Goal: Task Accomplishment & Management: Manage account settings

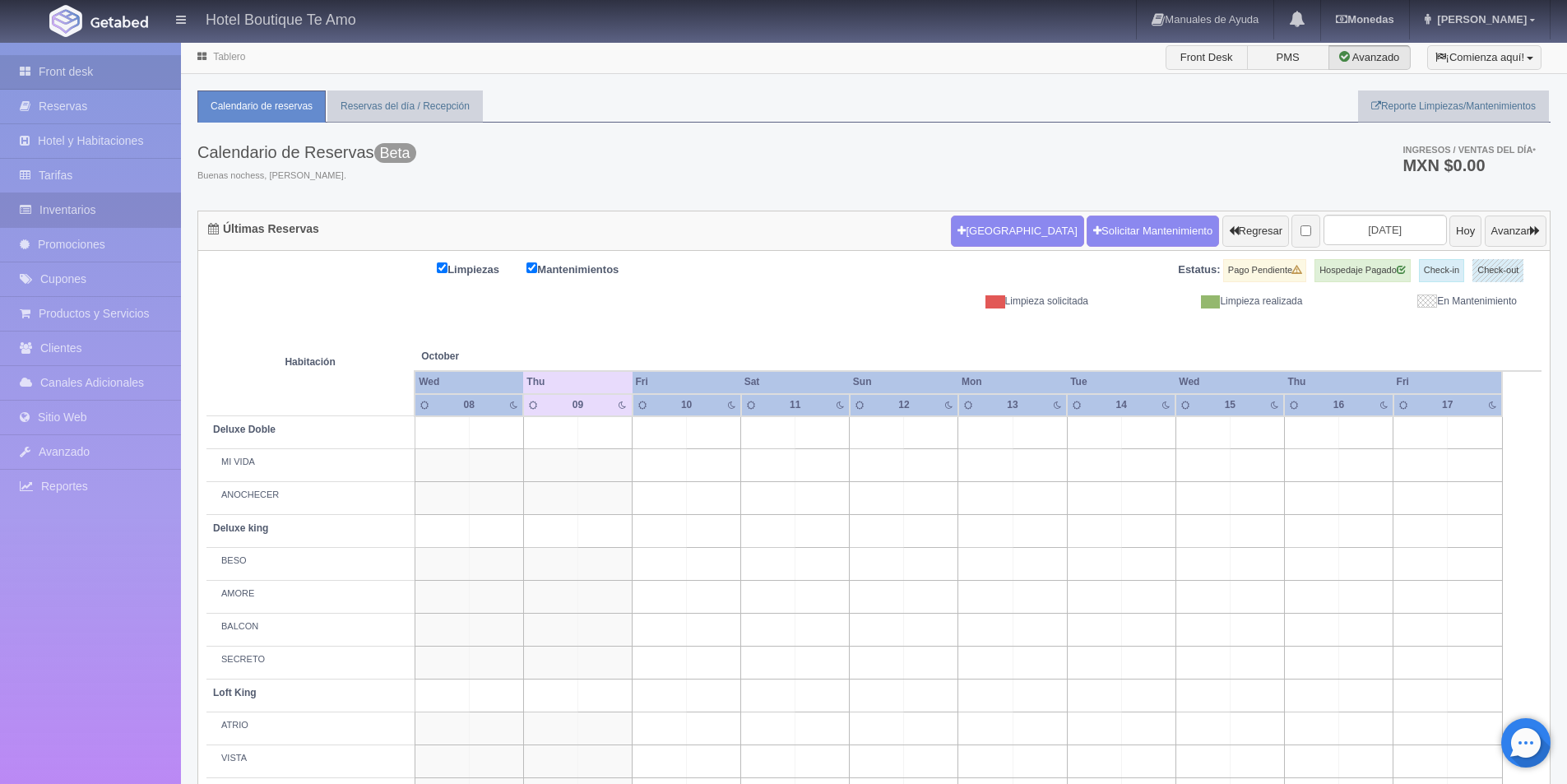
click at [87, 202] on link "Inventarios" at bounding box center [90, 210] width 181 height 34
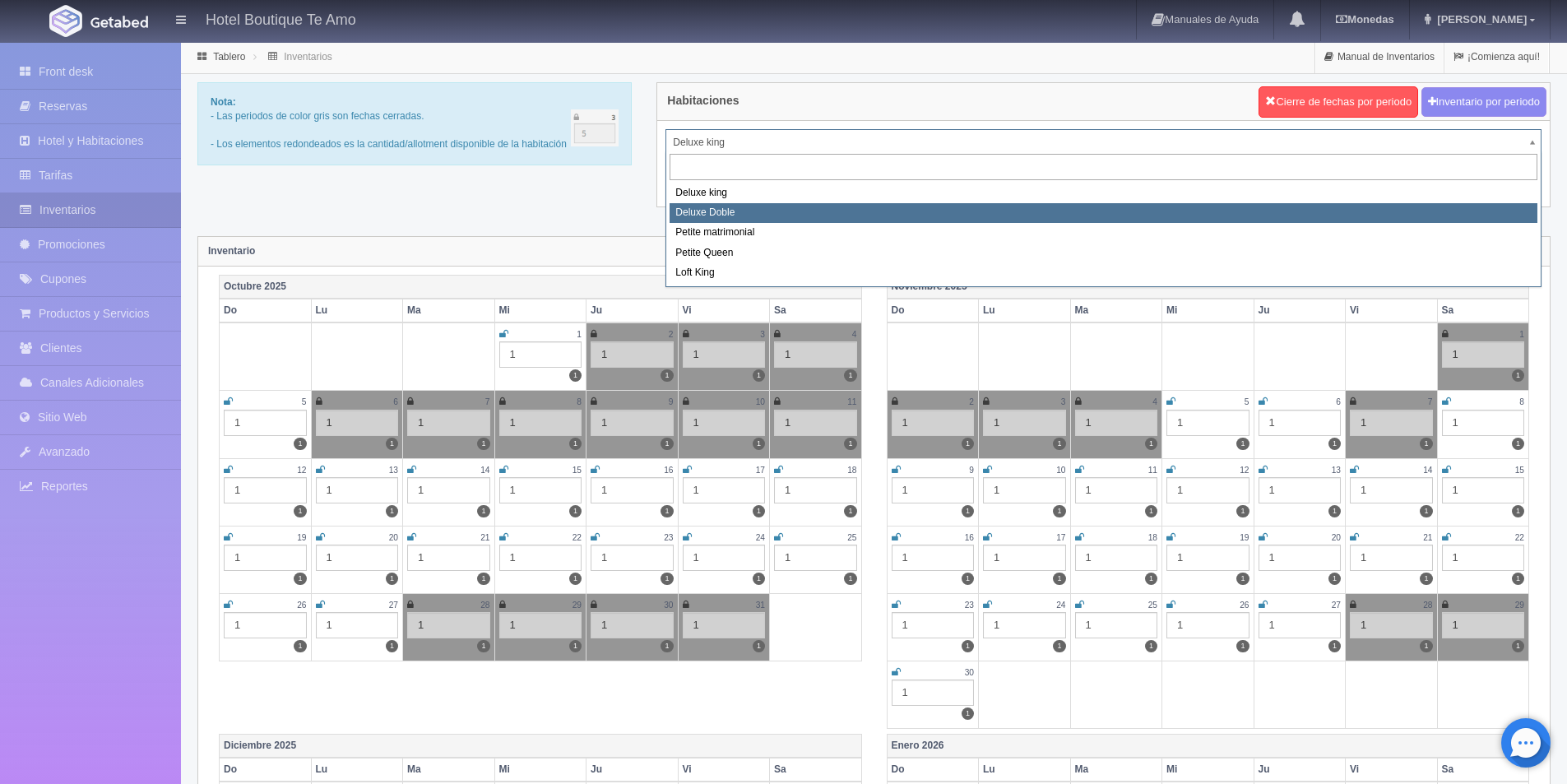
select select "2243"
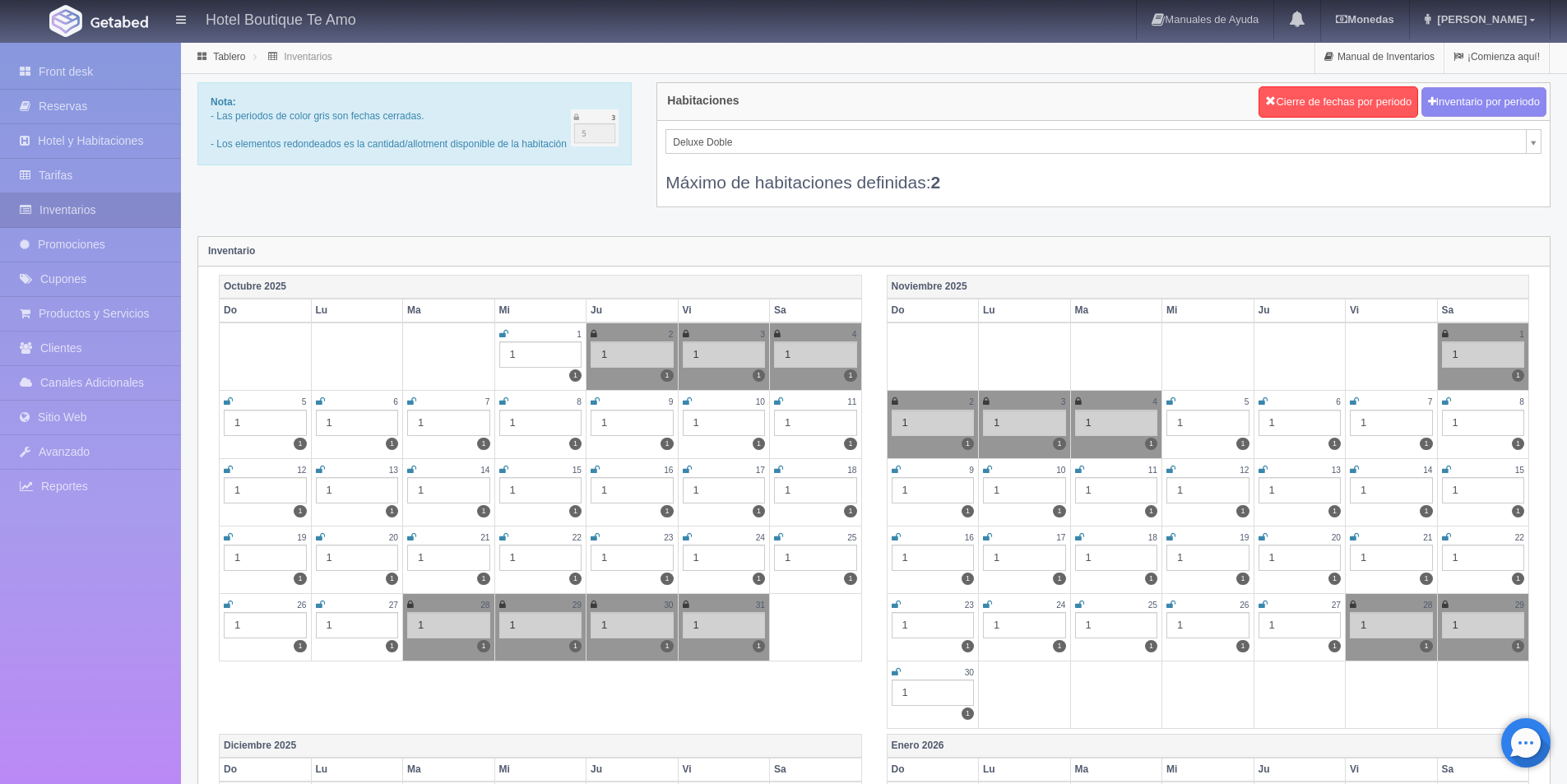
click at [782, 401] on icon at bounding box center [778, 401] width 9 height 10
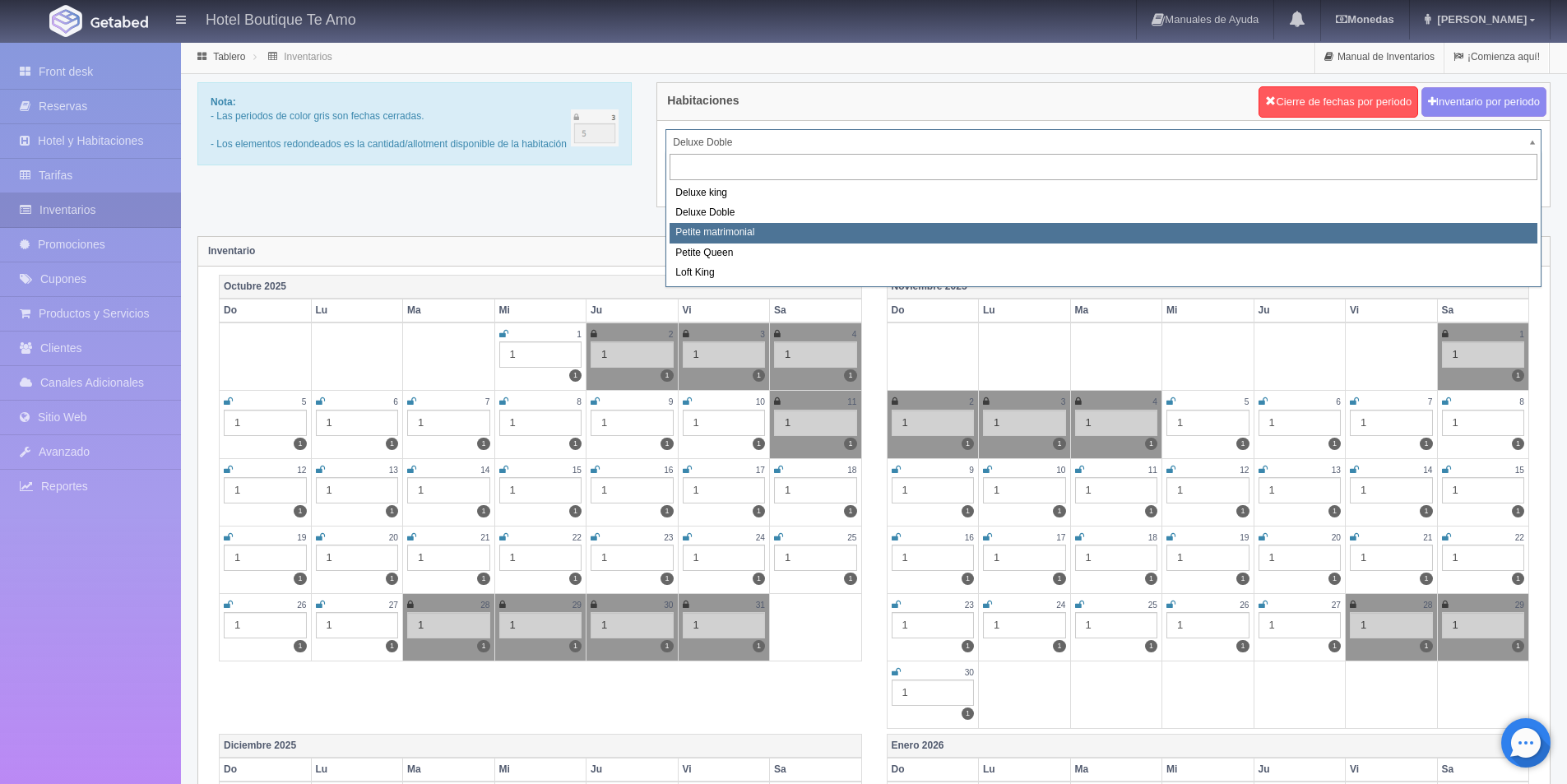
select select "2244"
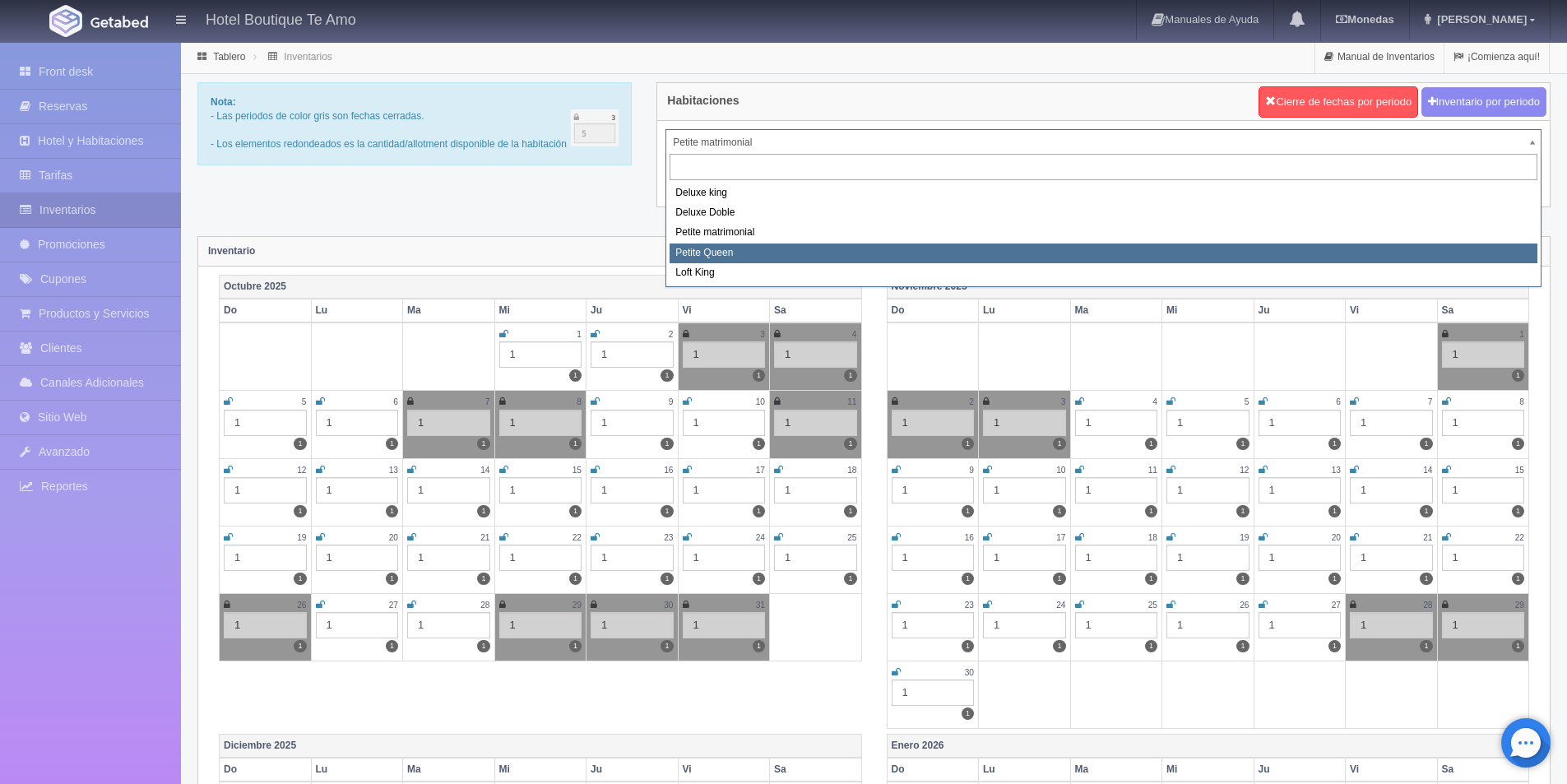
select select "2245"
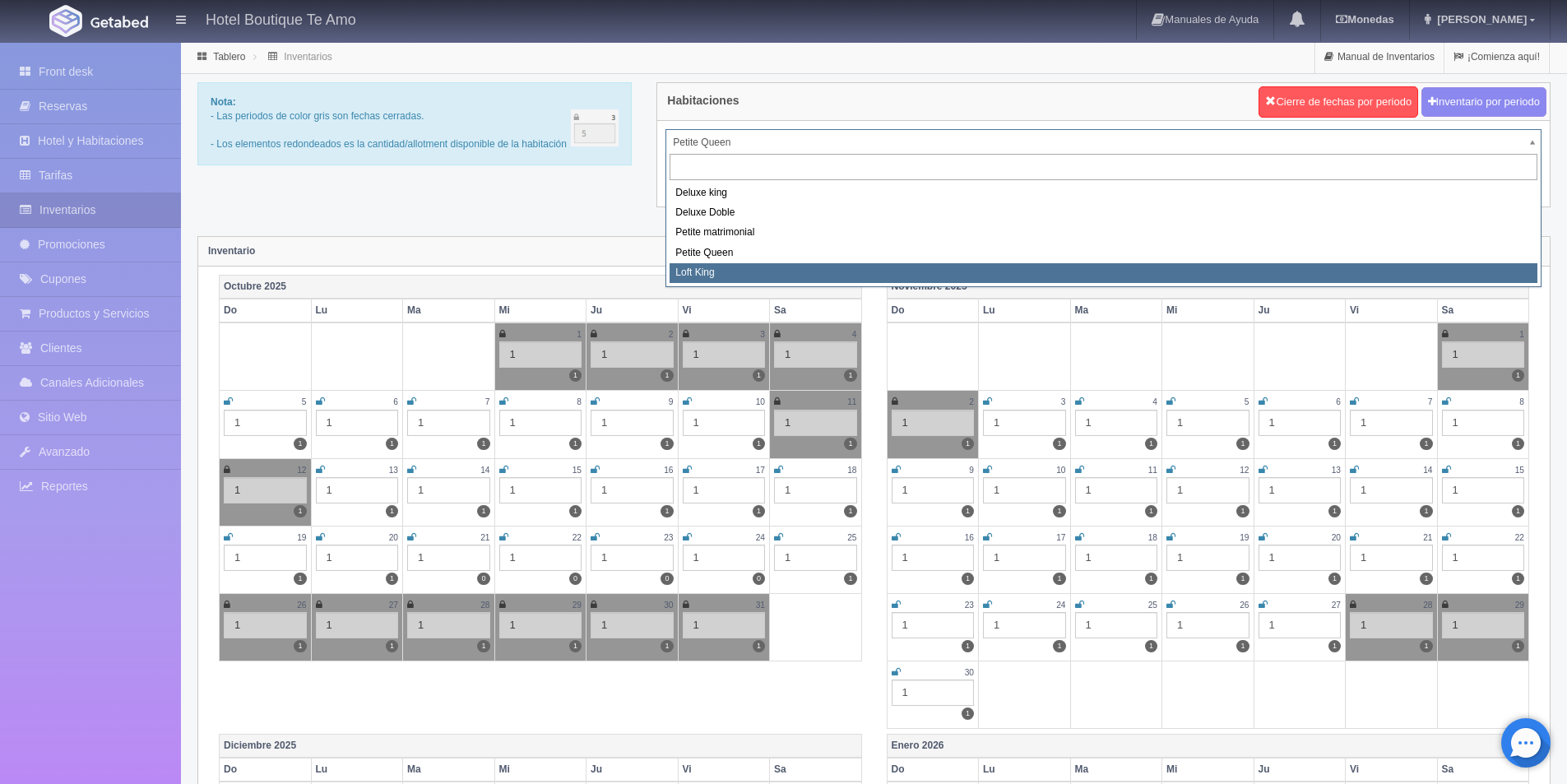
select select "2246"
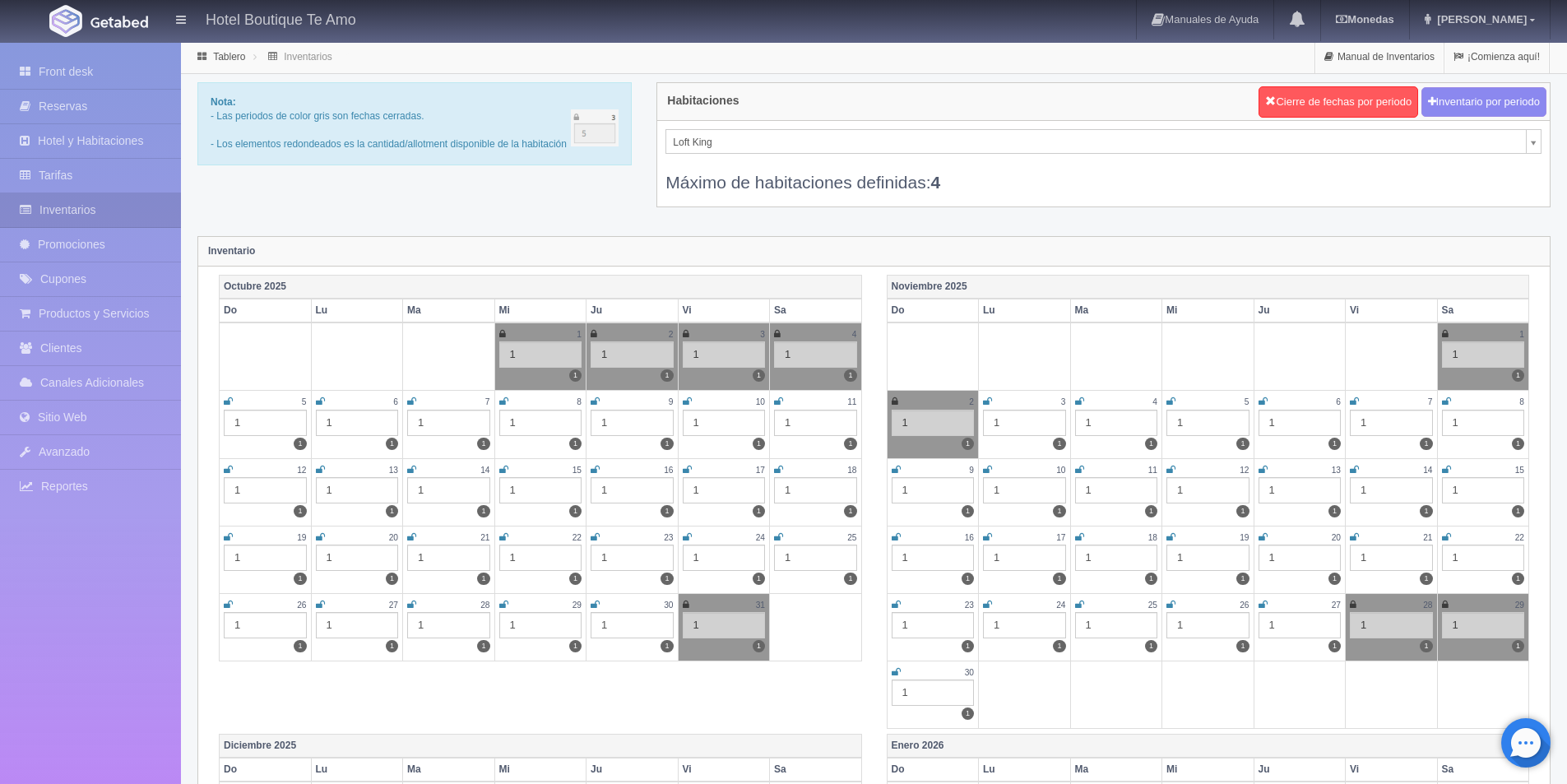
click at [774, 396] on td "11 1 1" at bounding box center [816, 424] width 92 height 67
click at [778, 396] on icon at bounding box center [778, 401] width 9 height 10
